Goal: Check status: Check status

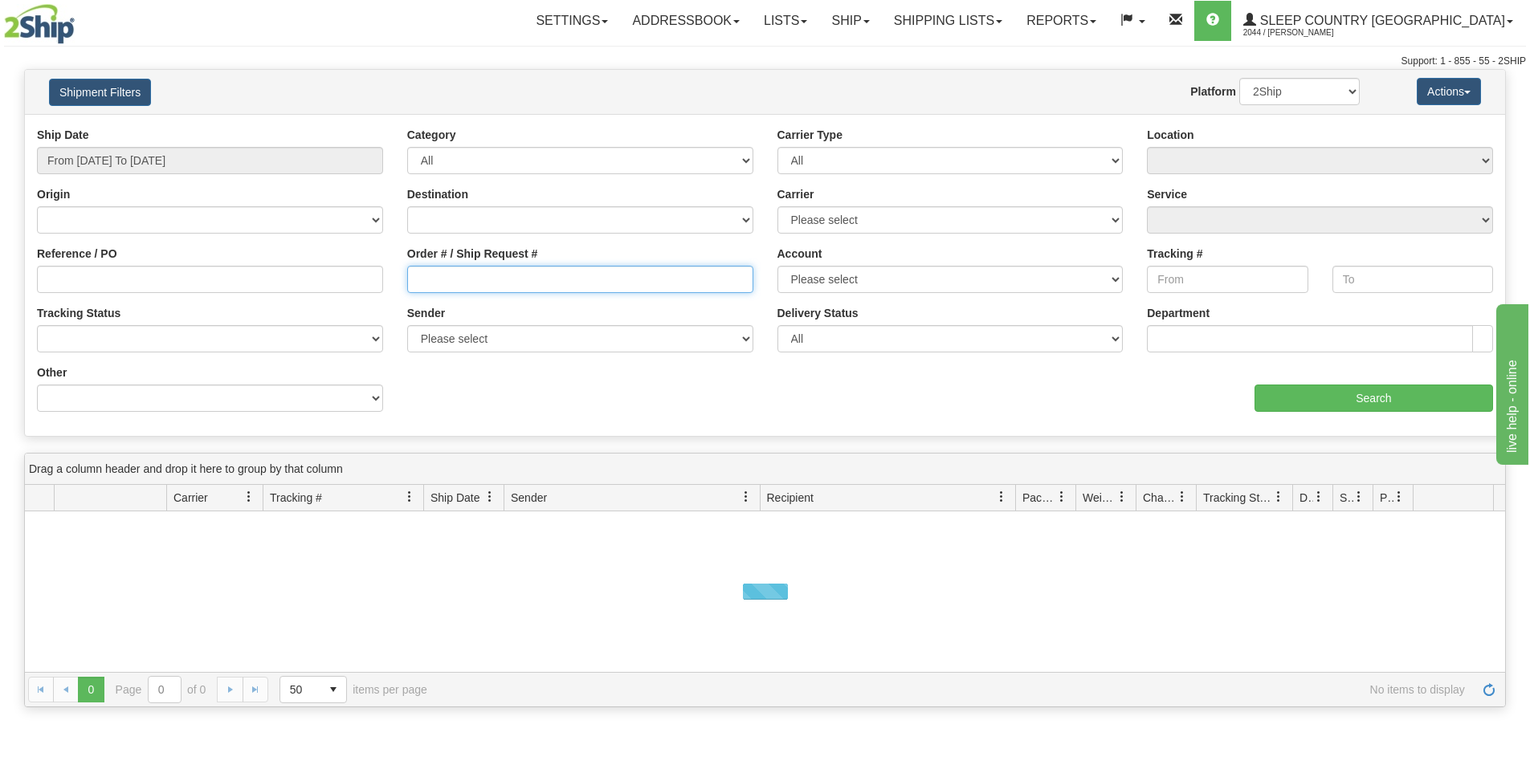
click at [459, 289] on input "Order # / Ship Request #" at bounding box center [580, 279] width 346 height 27
paste input "5194957031"
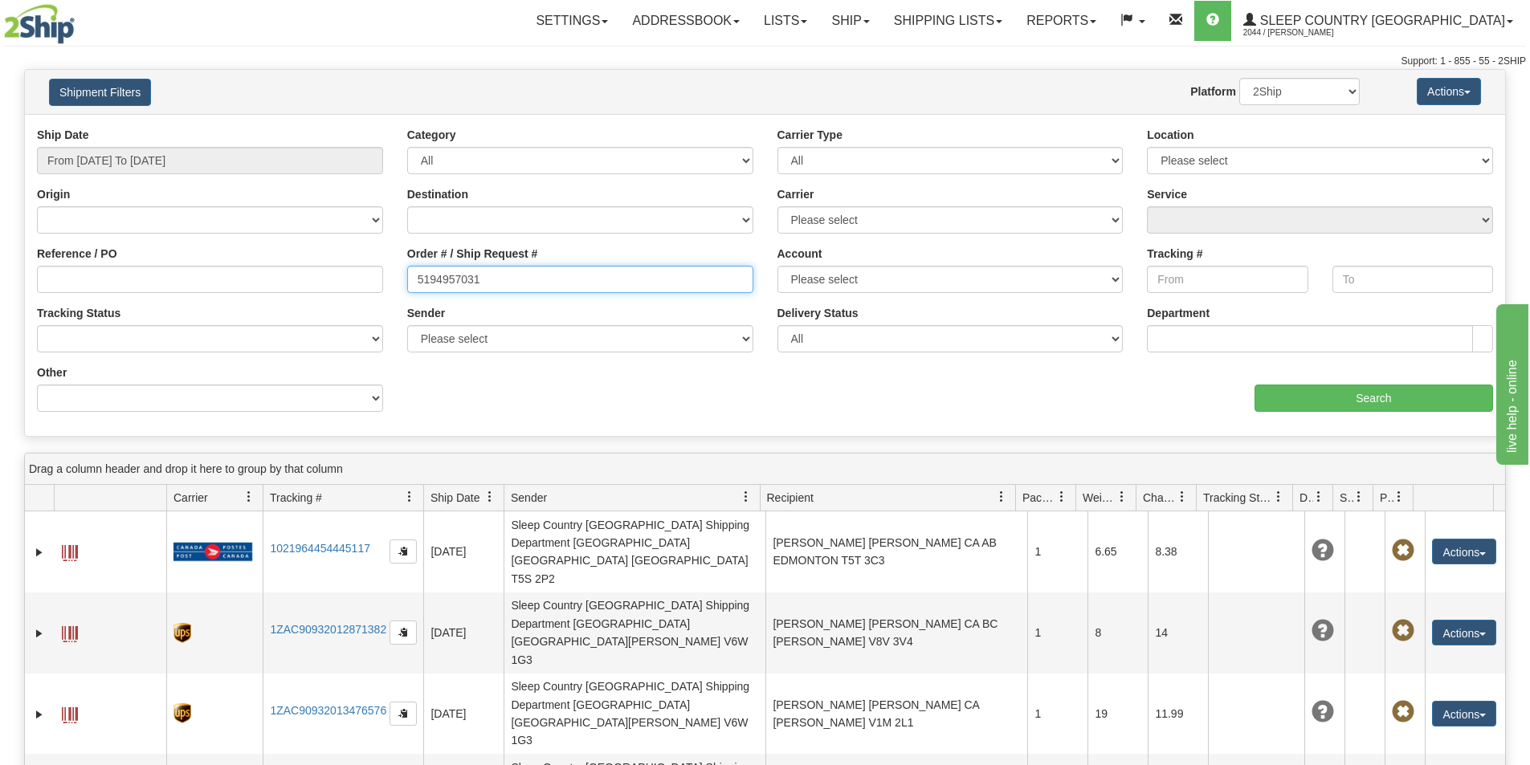
type input "5194957031"
drag, startPoint x: 469, startPoint y: 284, endPoint x: 194, endPoint y: 272, distance: 275.8
click at [194, 127] on div "Reference / PO Order # / Ship Request # 5194957031 Account Please select [GEOGR…" at bounding box center [765, 127] width 1480 height 0
click at [460, 284] on input "Order # / Ship Request #" at bounding box center [580, 279] width 346 height 27
paste input "1054466"
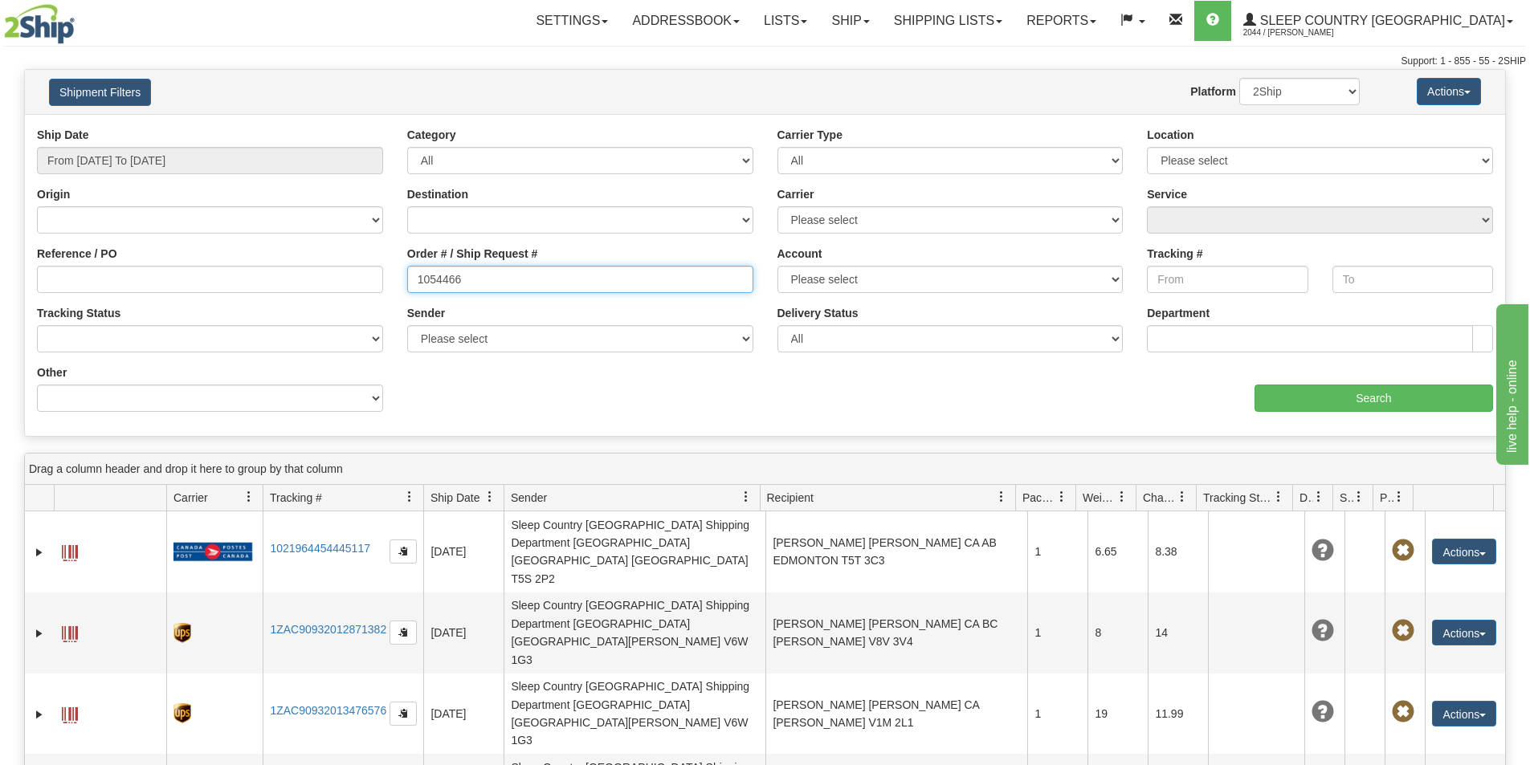
click at [424, 279] on input "1054466" at bounding box center [580, 279] width 346 height 27
click at [420, 278] on input "1054466" at bounding box center [580, 279] width 346 height 27
type input "1054466"
click at [222, 151] on input "From [DATE] To [DATE]" at bounding box center [210, 160] width 346 height 27
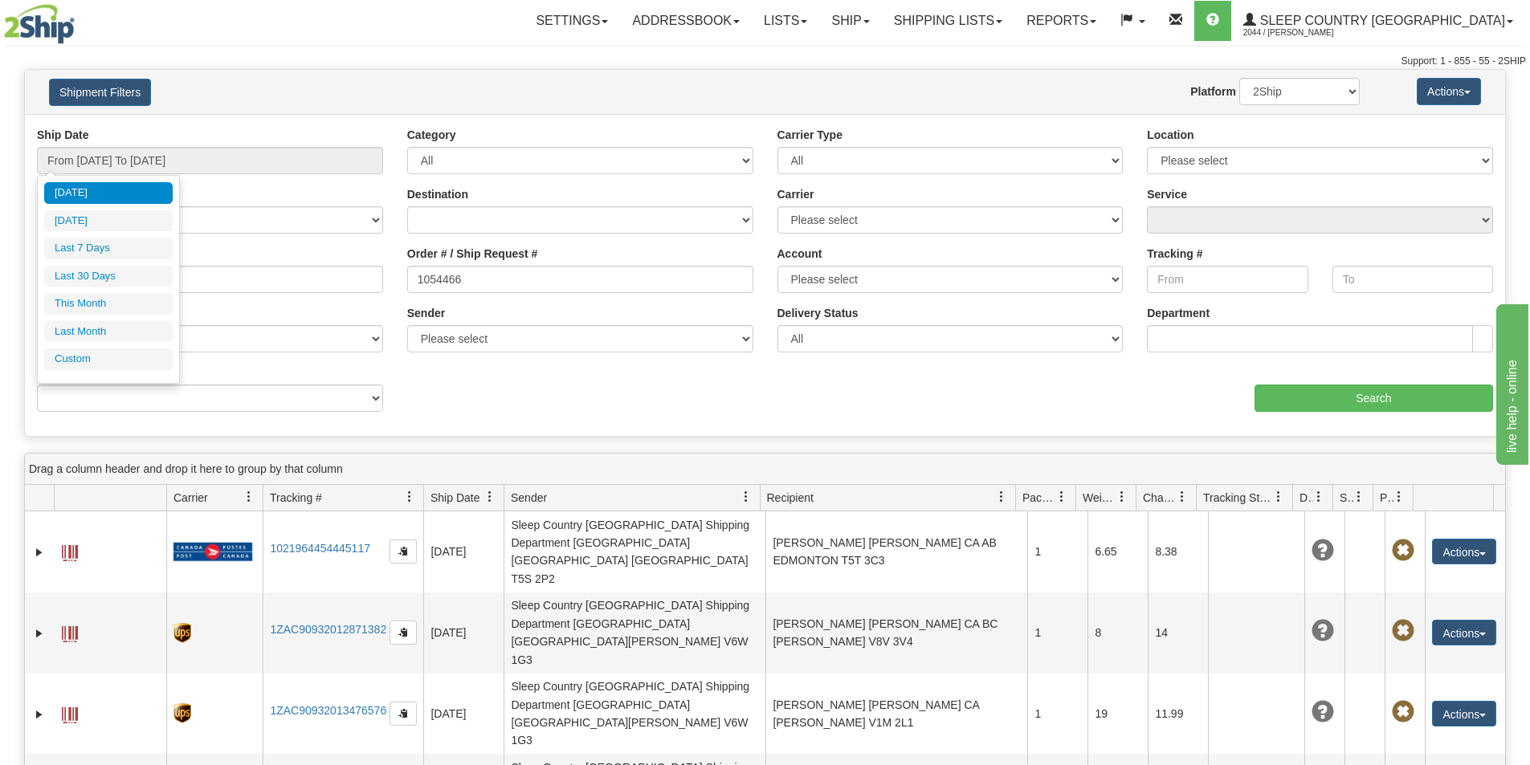
drag, startPoint x: 107, startPoint y: 267, endPoint x: 137, endPoint y: 272, distance: 30.1
click at [108, 267] on li "Last 30 Days" at bounding box center [108, 277] width 129 height 22
type input "From [DATE] To [DATE]"
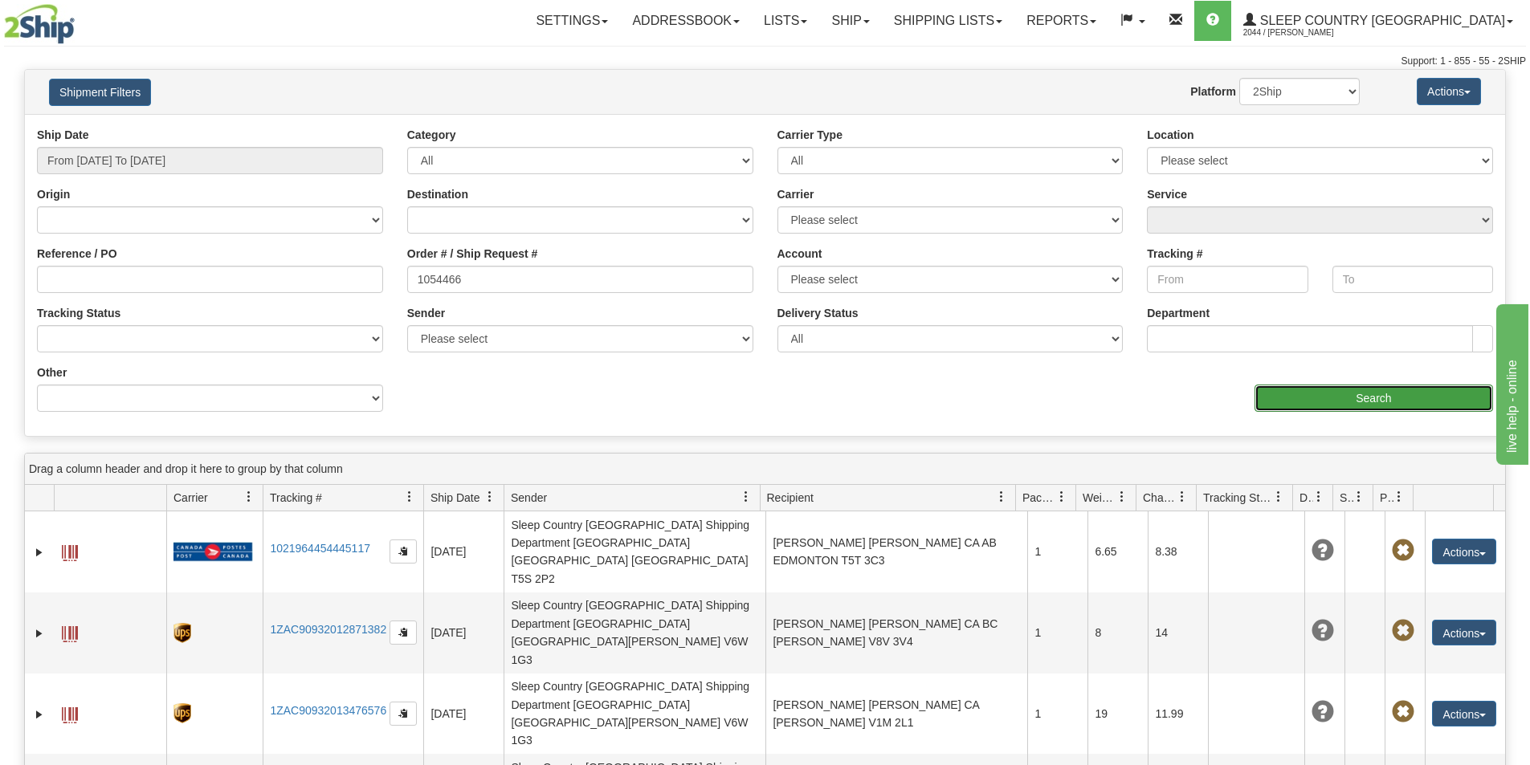
click at [1345, 392] on input "Search" at bounding box center [1374, 398] width 239 height 27
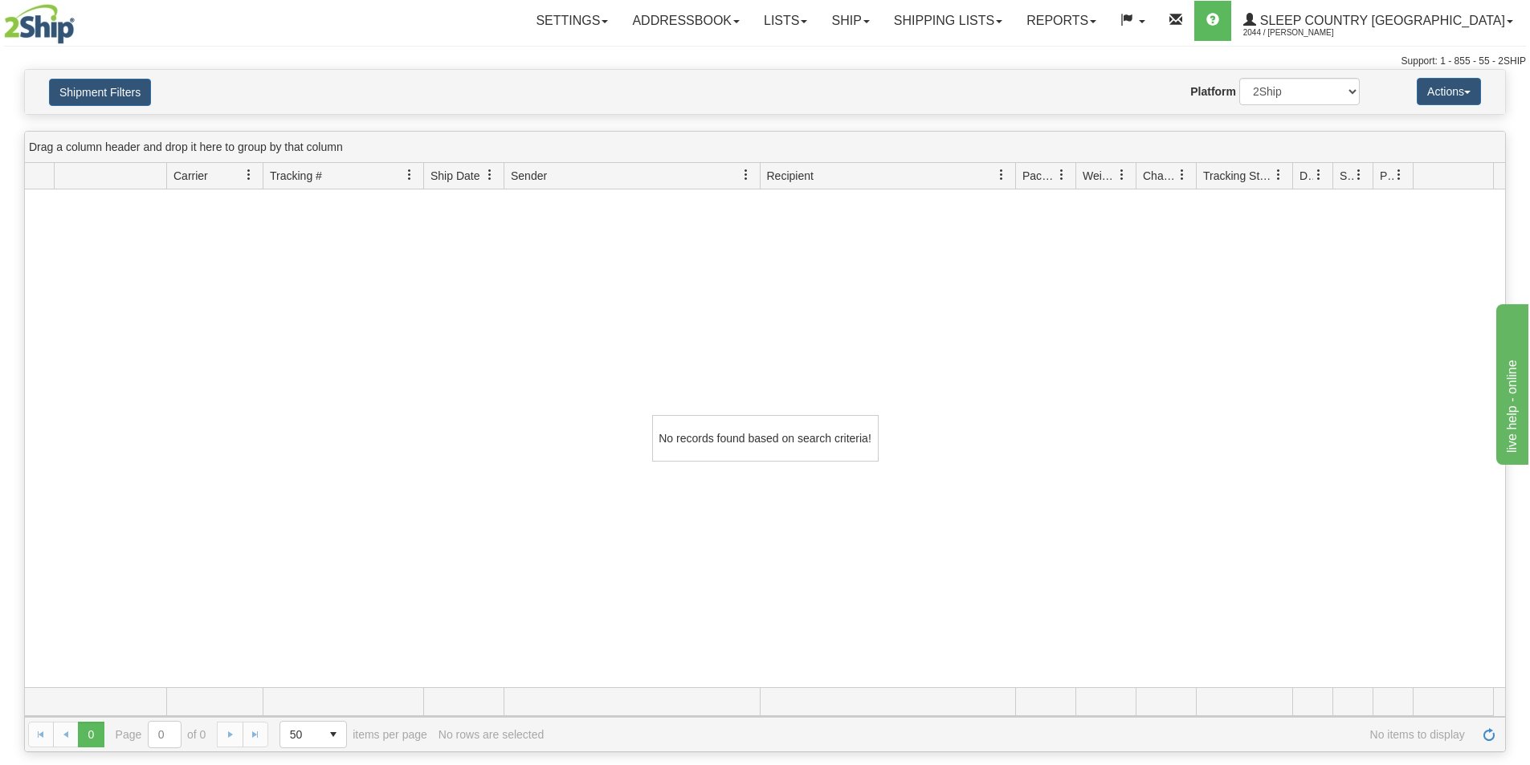
click at [442, 97] on div "Website Agent Nothing selected Client User Platform 2Ship Imported" at bounding box center [826, 91] width 1092 height 27
drag, startPoint x: 1002, startPoint y: 10, endPoint x: 1006, endPoint y: 40, distance: 30.8
click at [1002, 10] on link "Shipping lists" at bounding box center [948, 21] width 133 height 40
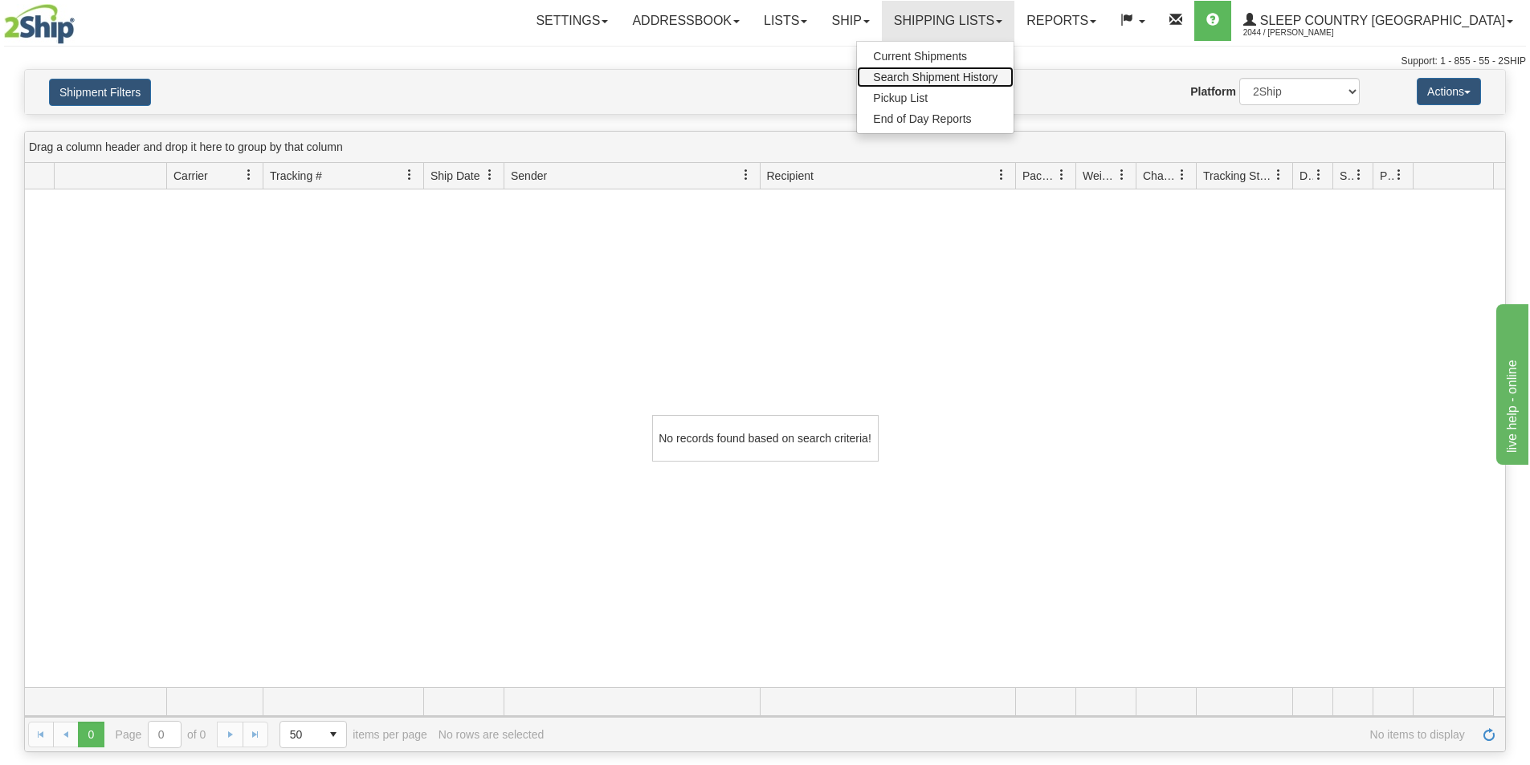
click at [998, 77] on span "Search Shipment History" at bounding box center [935, 77] width 124 height 13
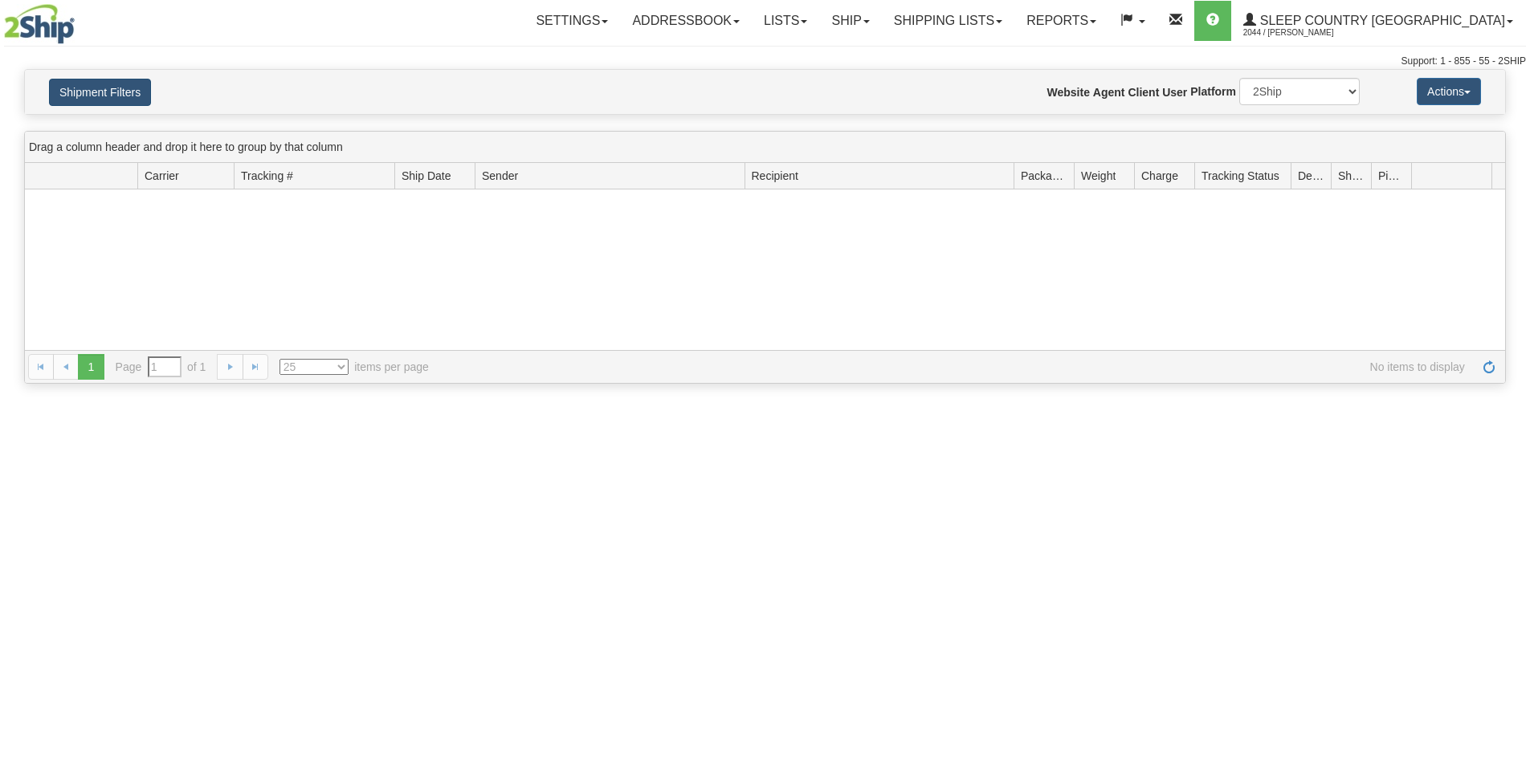
type input "From [DATE] To [DATE]"
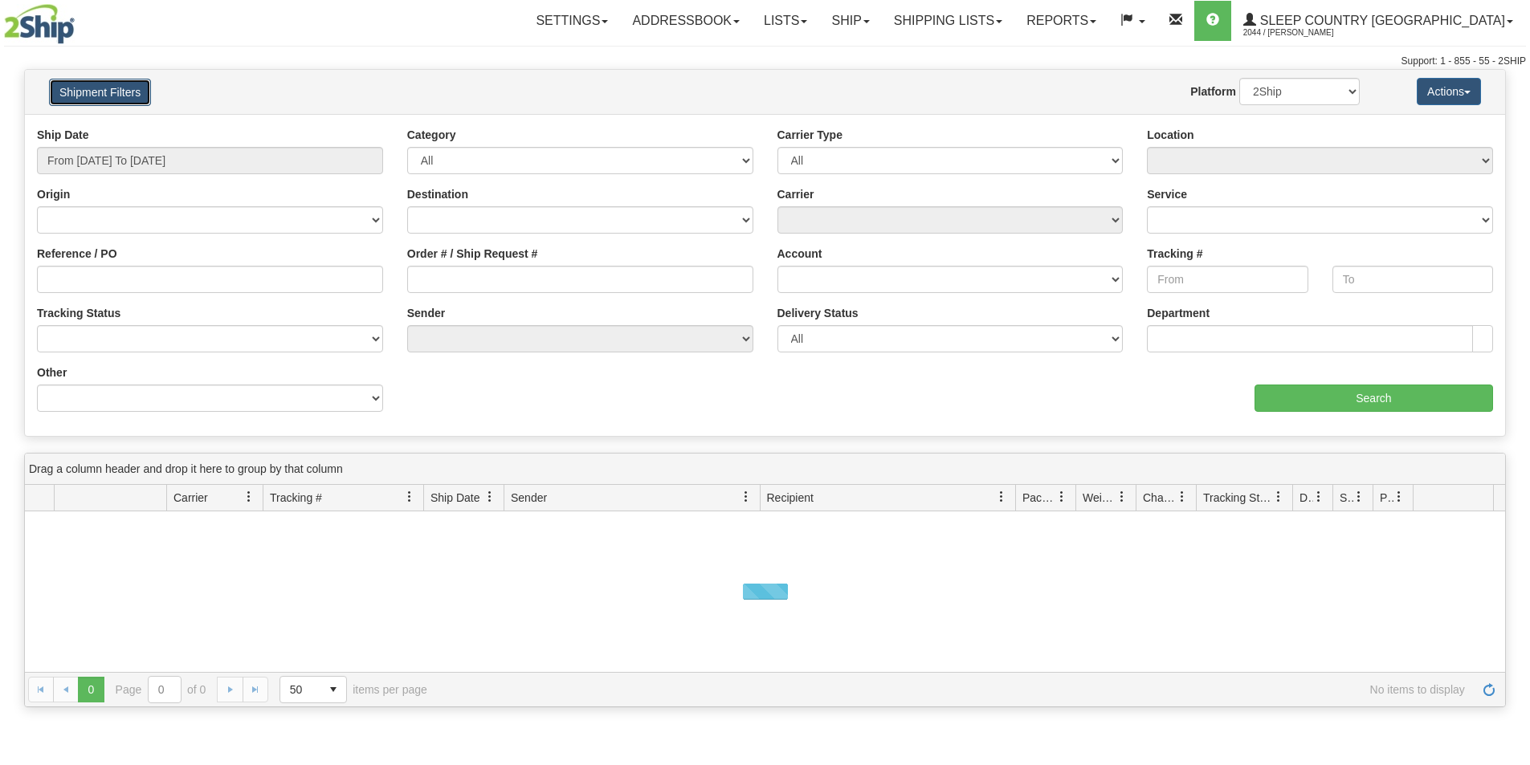
click at [91, 82] on button "Shipment Filters" at bounding box center [100, 92] width 102 height 27
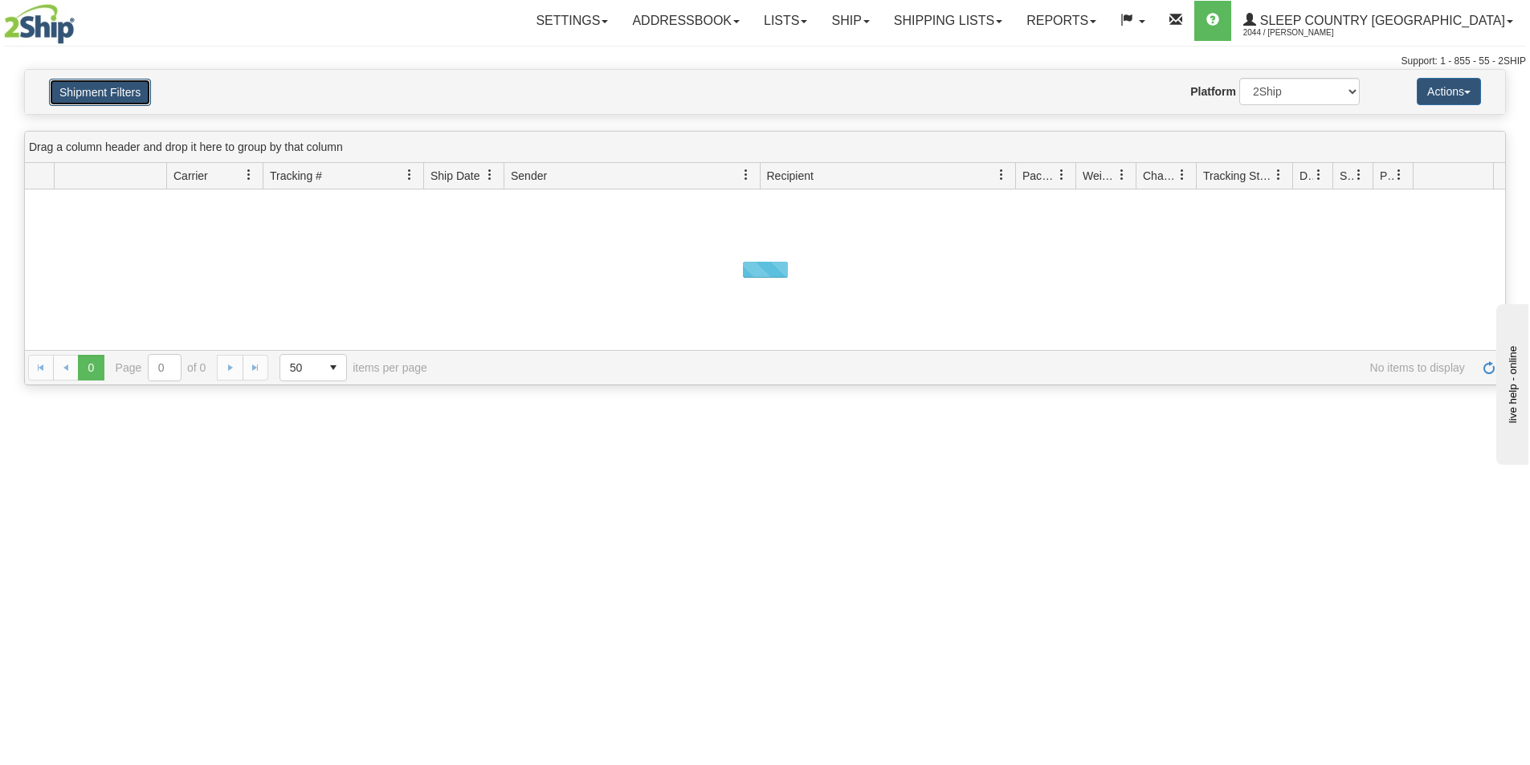
drag, startPoint x: 117, startPoint y: 86, endPoint x: 130, endPoint y: 90, distance: 13.5
click at [118, 86] on button "Shipment Filters" at bounding box center [100, 92] width 102 height 27
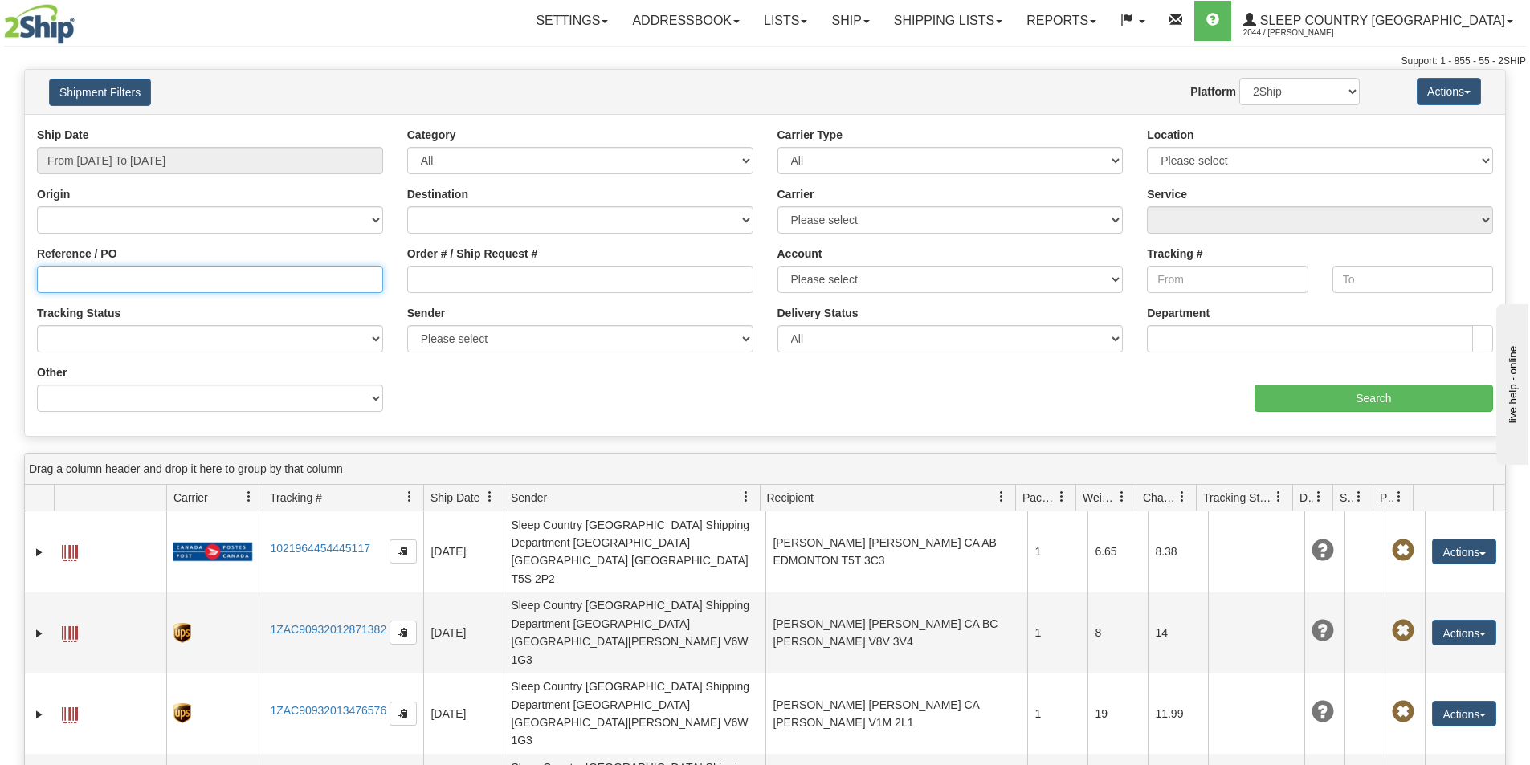
click at [284, 279] on input "Reference / PO" at bounding box center [210, 279] width 346 height 27
paste input "1054466"
type input "1054466"
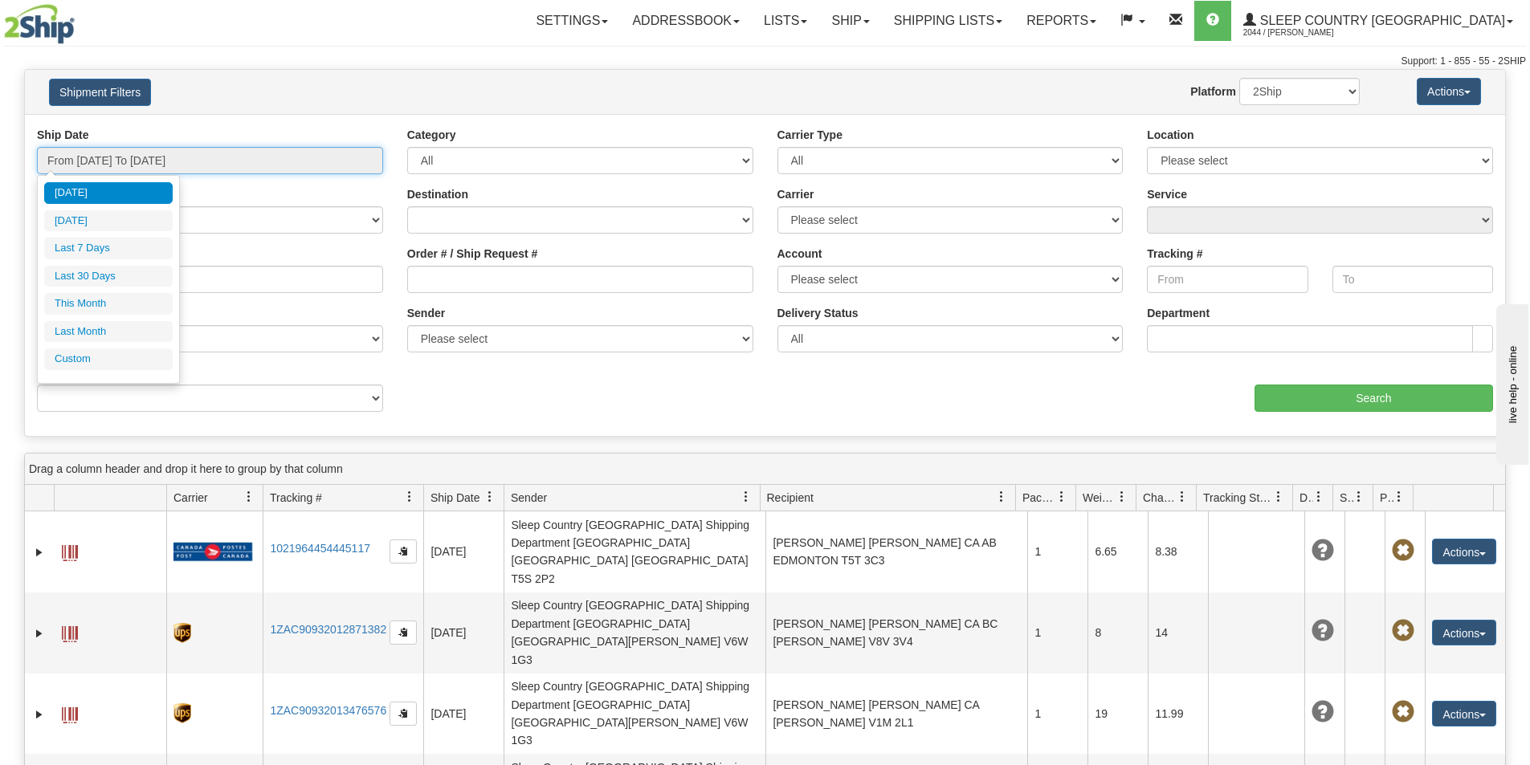
click at [178, 151] on input "From [DATE] To [DATE]" at bounding box center [210, 160] width 346 height 27
drag, startPoint x: 137, startPoint y: 271, endPoint x: 821, endPoint y: 344, distance: 687.4
click at [144, 271] on li "Last 30 Days" at bounding box center [108, 277] width 129 height 22
type input "From [DATE] To [DATE]"
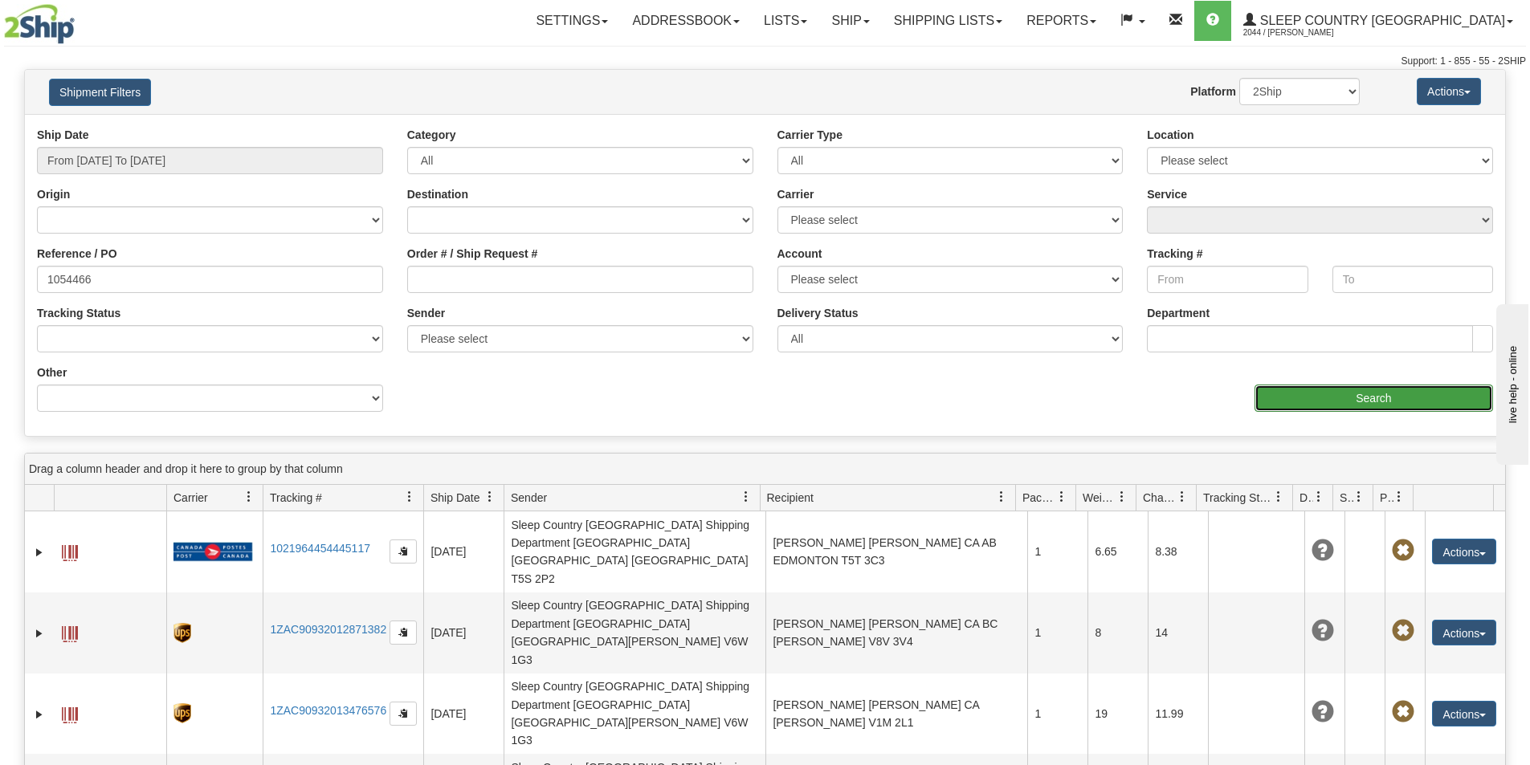
click at [1361, 392] on input "Search" at bounding box center [1374, 398] width 239 height 27
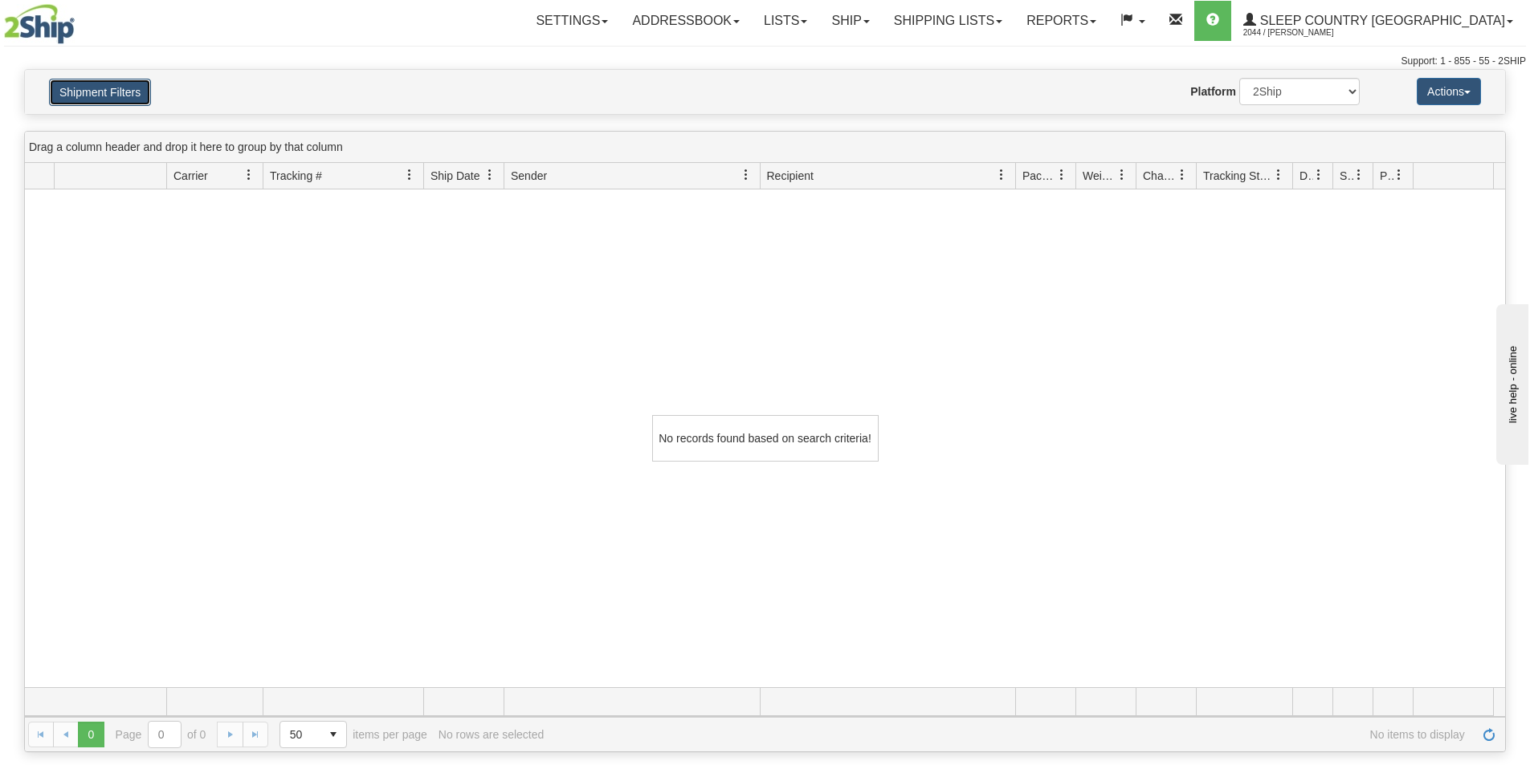
click at [93, 88] on button "Shipment Filters" at bounding box center [100, 92] width 102 height 27
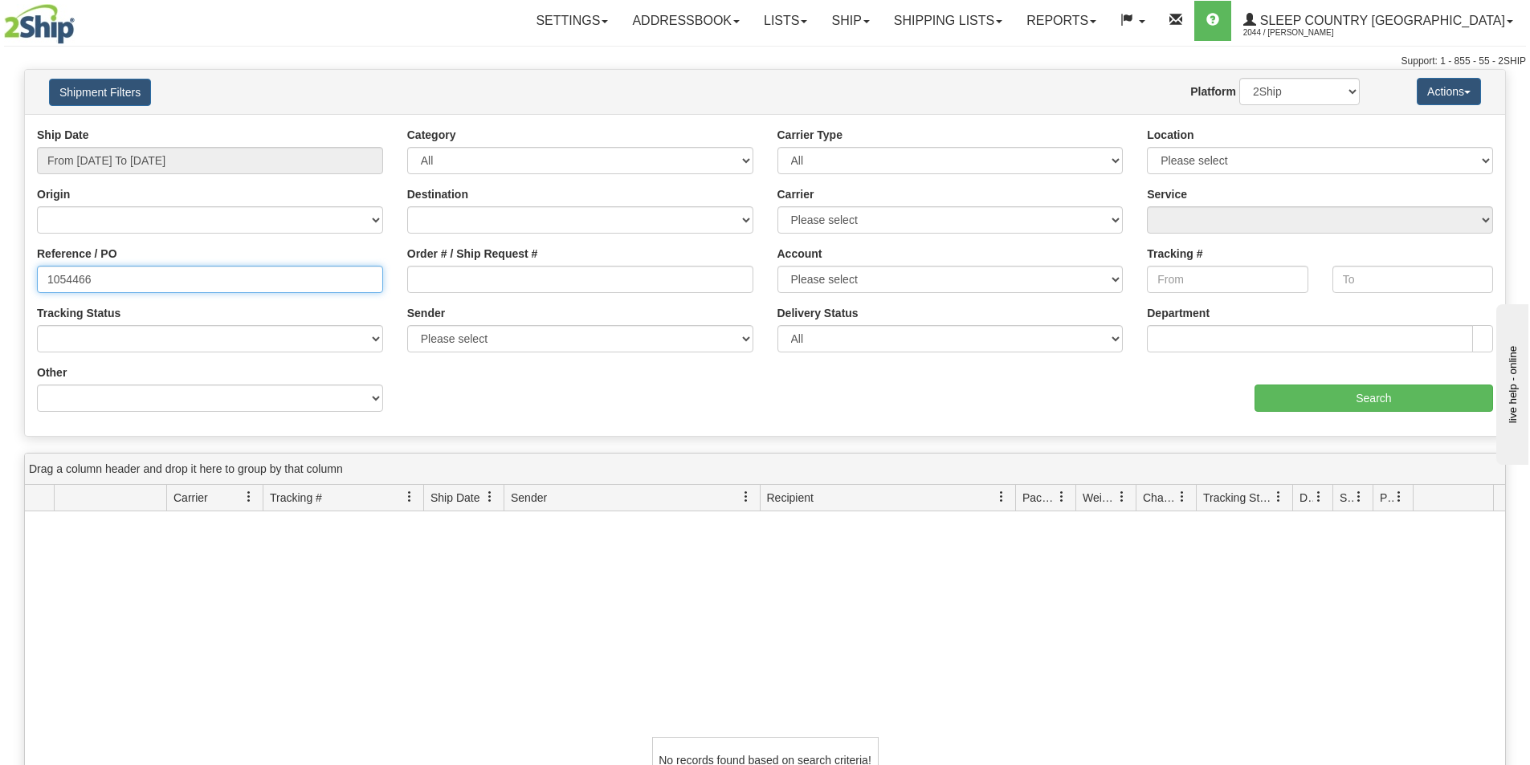
drag, startPoint x: 94, startPoint y: 282, endPoint x: 6, endPoint y: 278, distance: 87.6
click at [6, 278] on div "Please wait... × Confirm Delete Delete Cancel × Confirm Delete Yes No Cancel × …" at bounding box center [765, 572] width 1530 height 1006
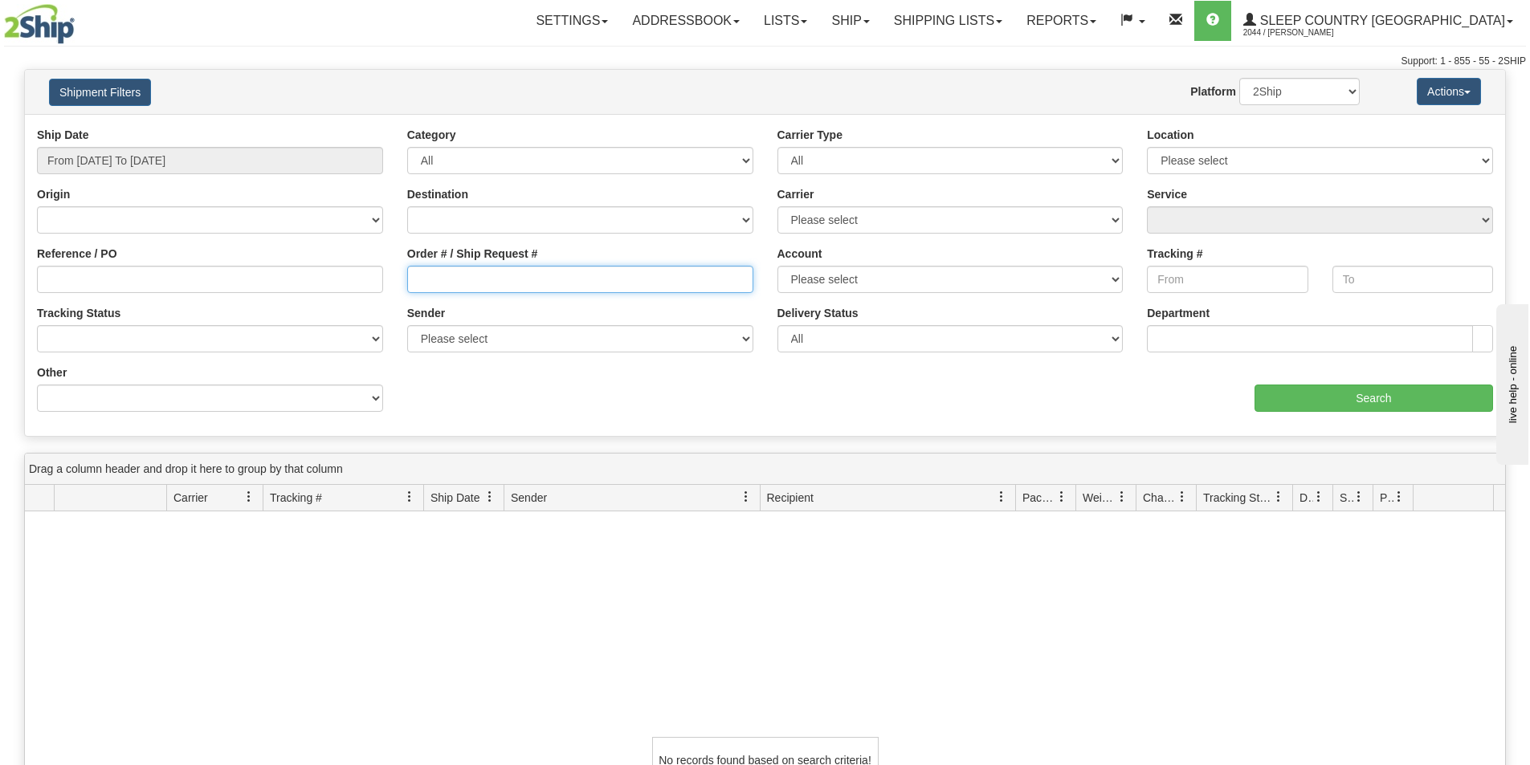
paste input "1054466"
click at [428, 288] on input "Order # / Ship Request #" at bounding box center [580, 279] width 346 height 27
type input "1054466"
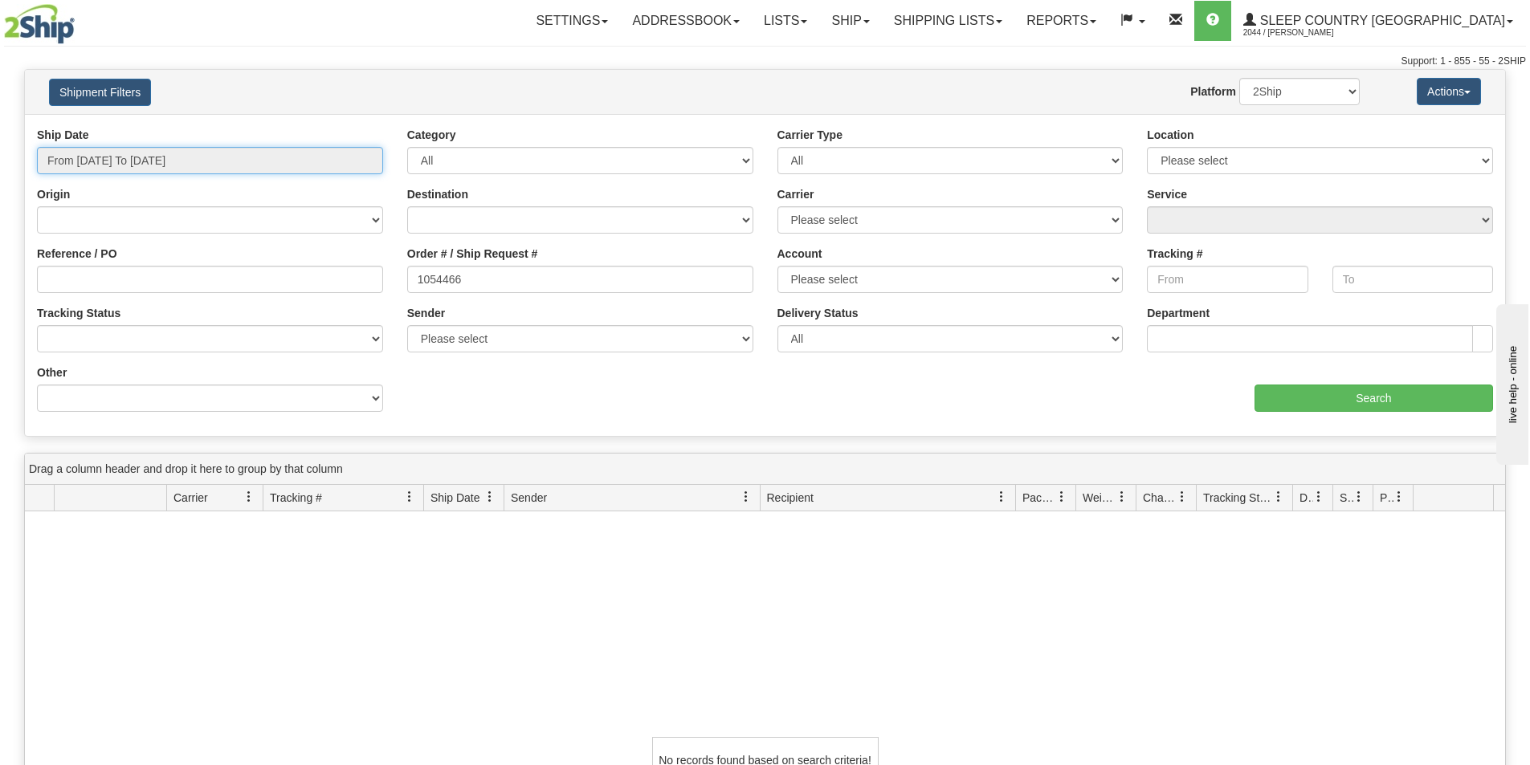
click at [281, 155] on input "From [DATE] To [DATE]" at bounding box center [210, 160] width 346 height 27
drag, startPoint x: 398, startPoint y: 86, endPoint x: 498, endPoint y: 92, distance: 99.8
click at [402, 85] on div "Website Agent Nothing selected Client User Platform 2Ship Imported" at bounding box center [826, 91] width 1092 height 27
click at [1374, 398] on input "Search" at bounding box center [1374, 398] width 239 height 27
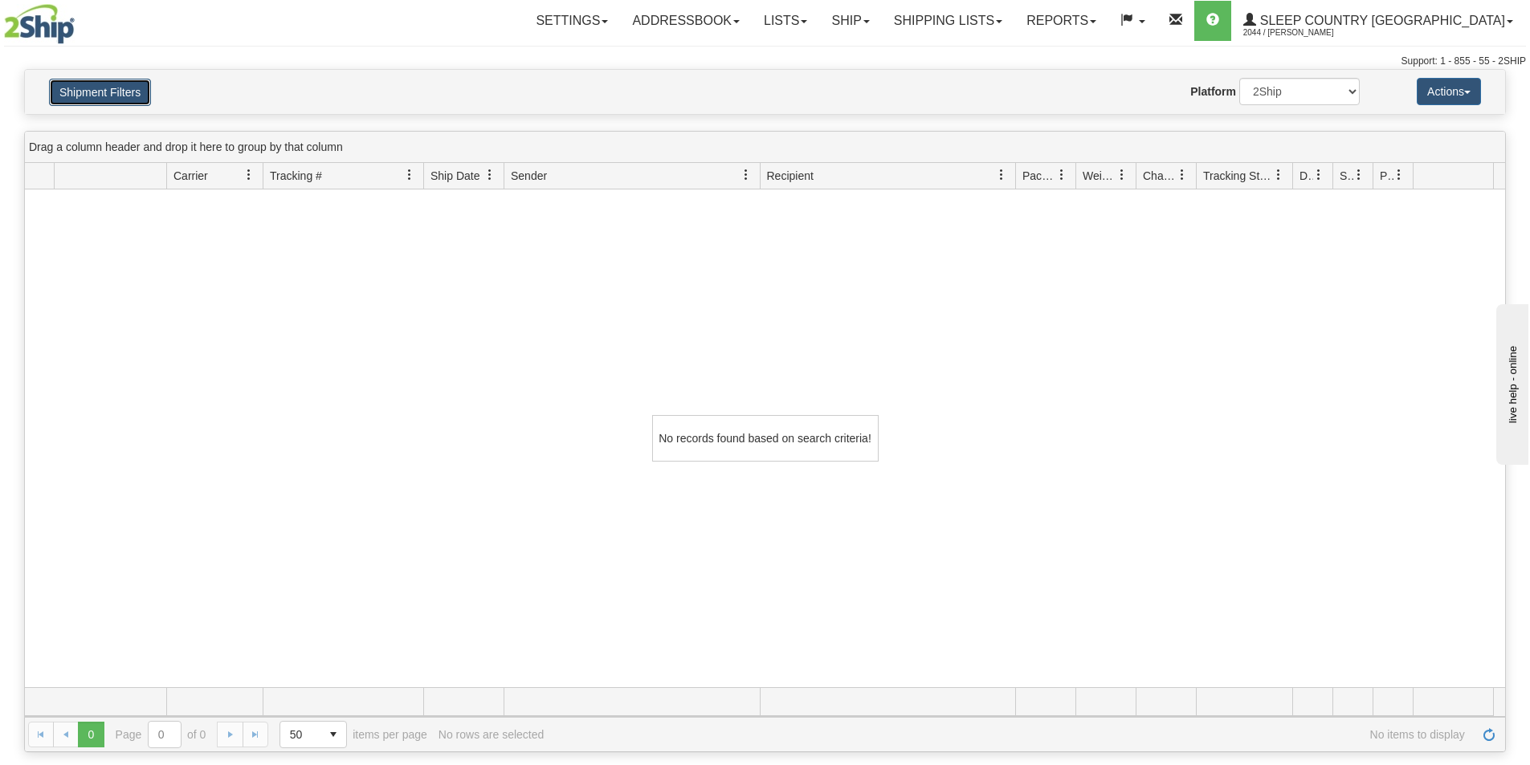
click at [84, 85] on button "Shipment Filters" at bounding box center [100, 92] width 102 height 27
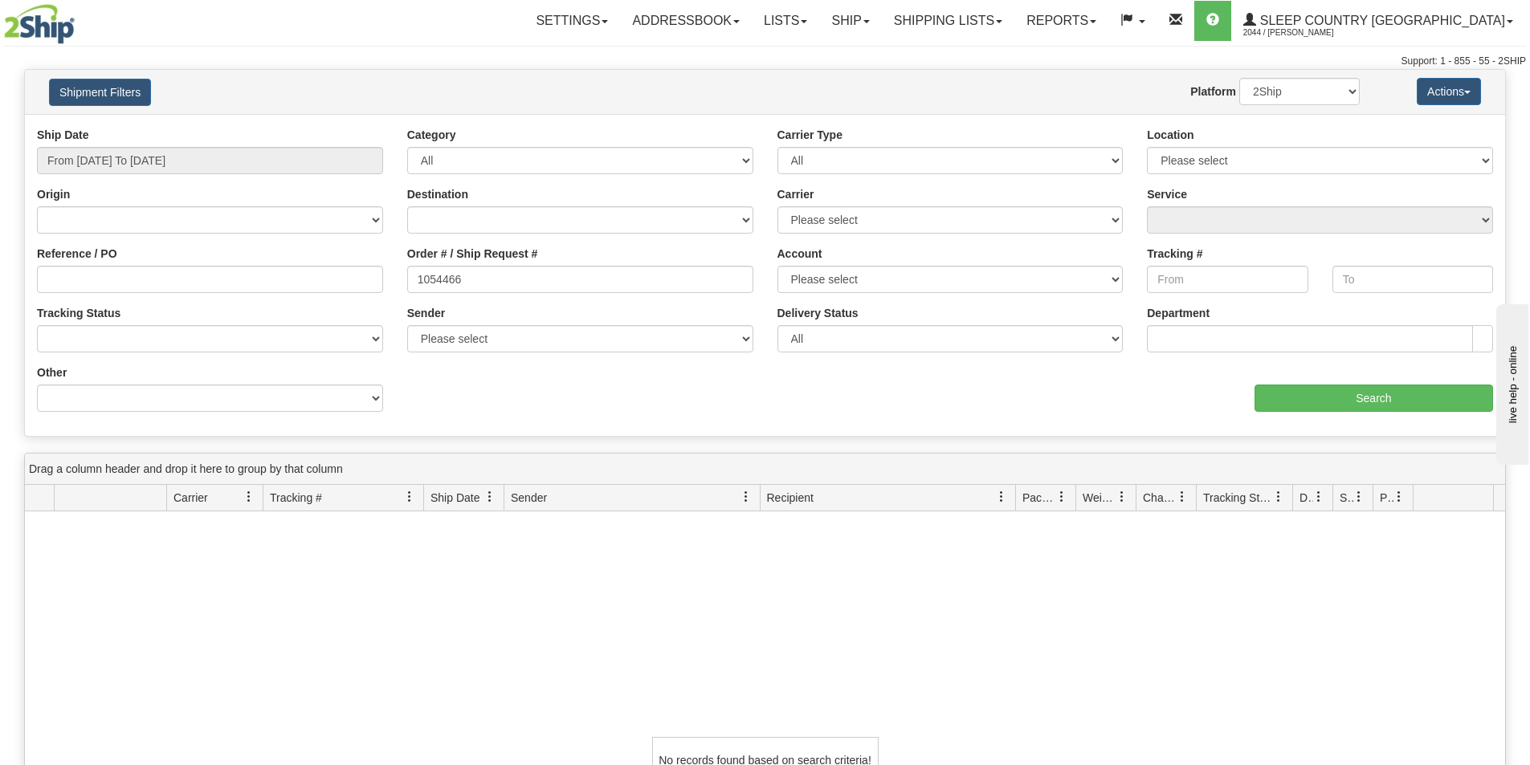
click at [369, 560] on div "No records found based on search criteria!" at bounding box center [765, 761] width 1480 height 498
click at [140, 163] on input "From [DATE] To [DATE]" at bounding box center [210, 160] width 346 height 27
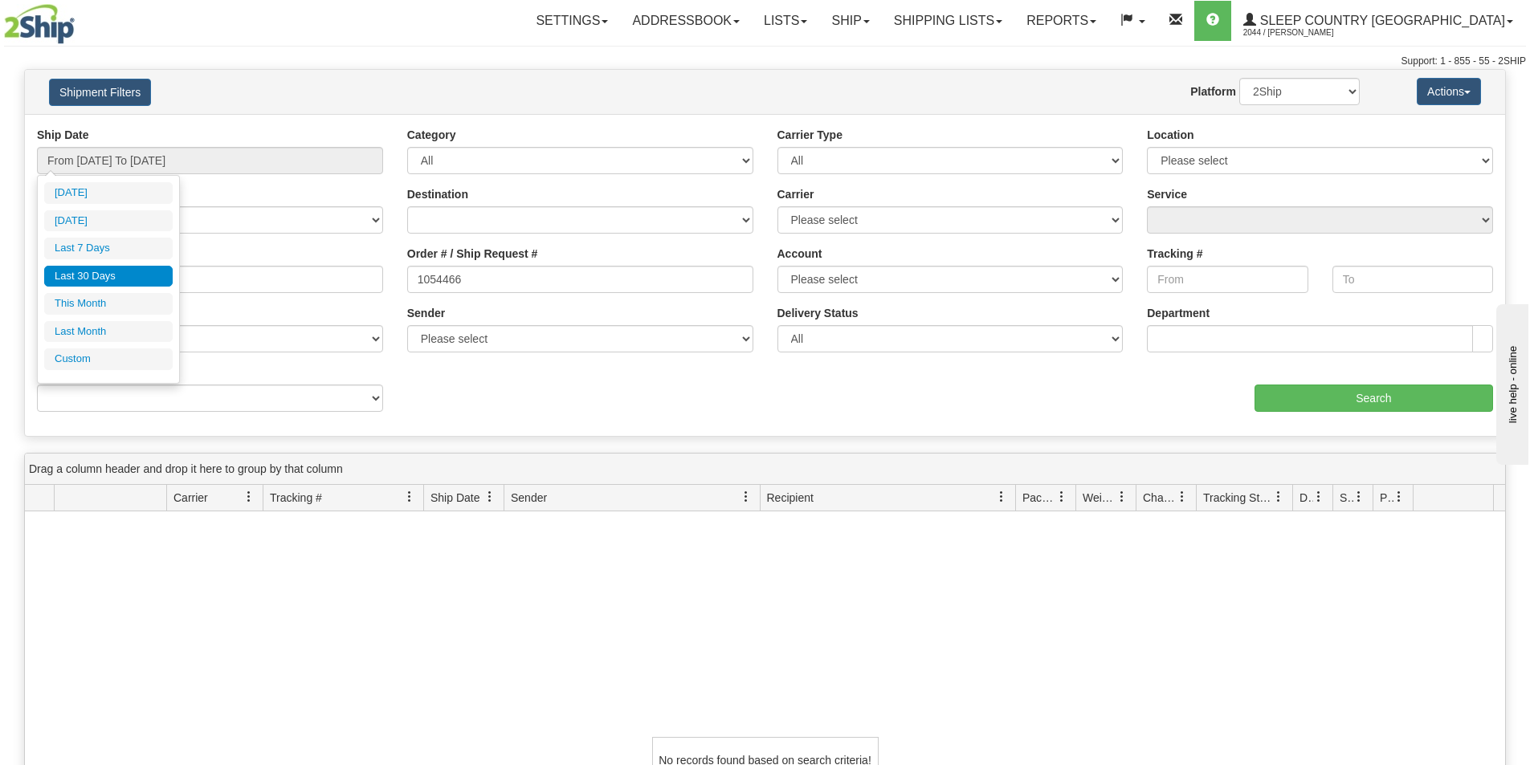
click at [263, 100] on h4 "Shipment Filters" at bounding box center [158, 92] width 243 height 28
